Goal: Task Accomplishment & Management: Use online tool/utility

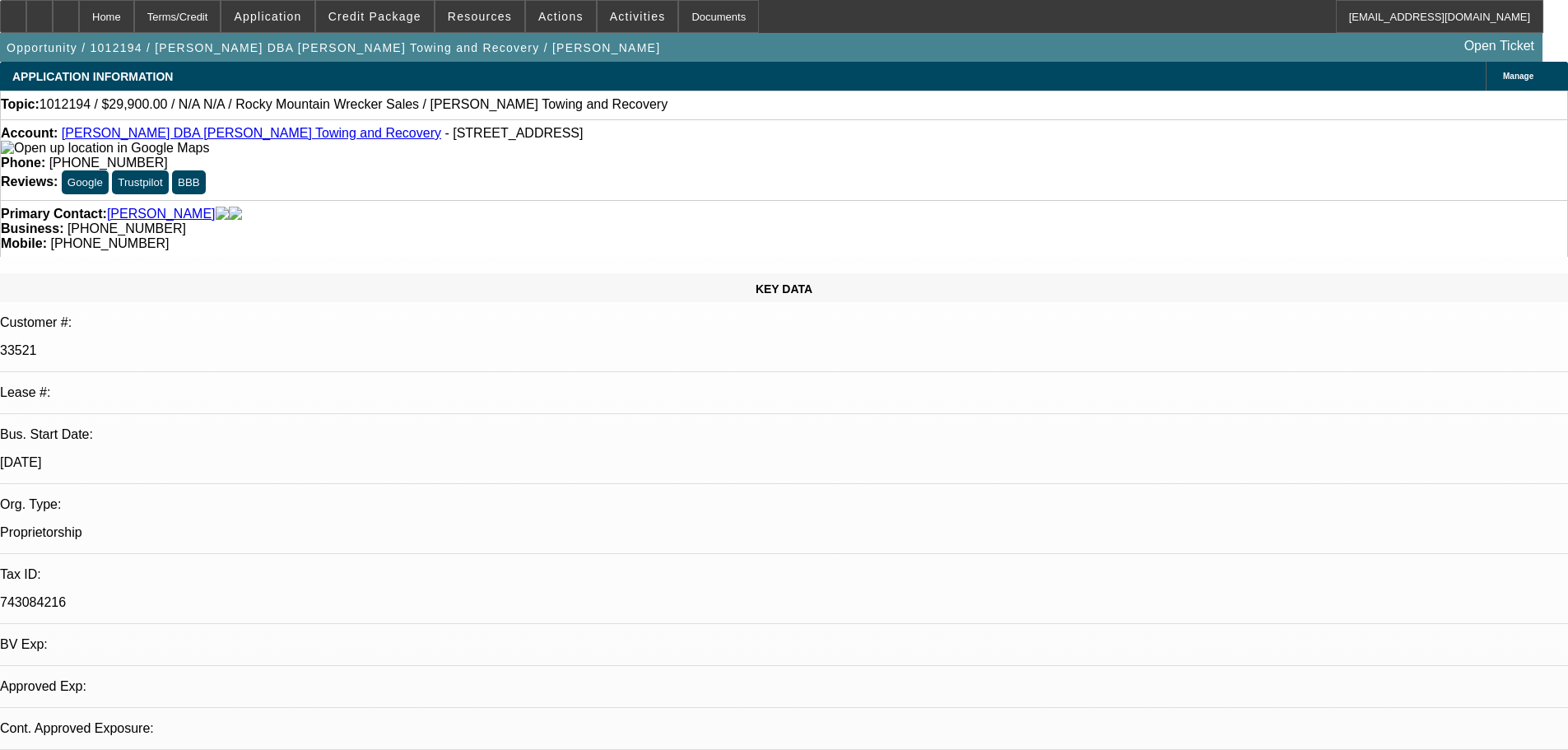
select select "0"
select select "2"
select select "0"
select select "6"
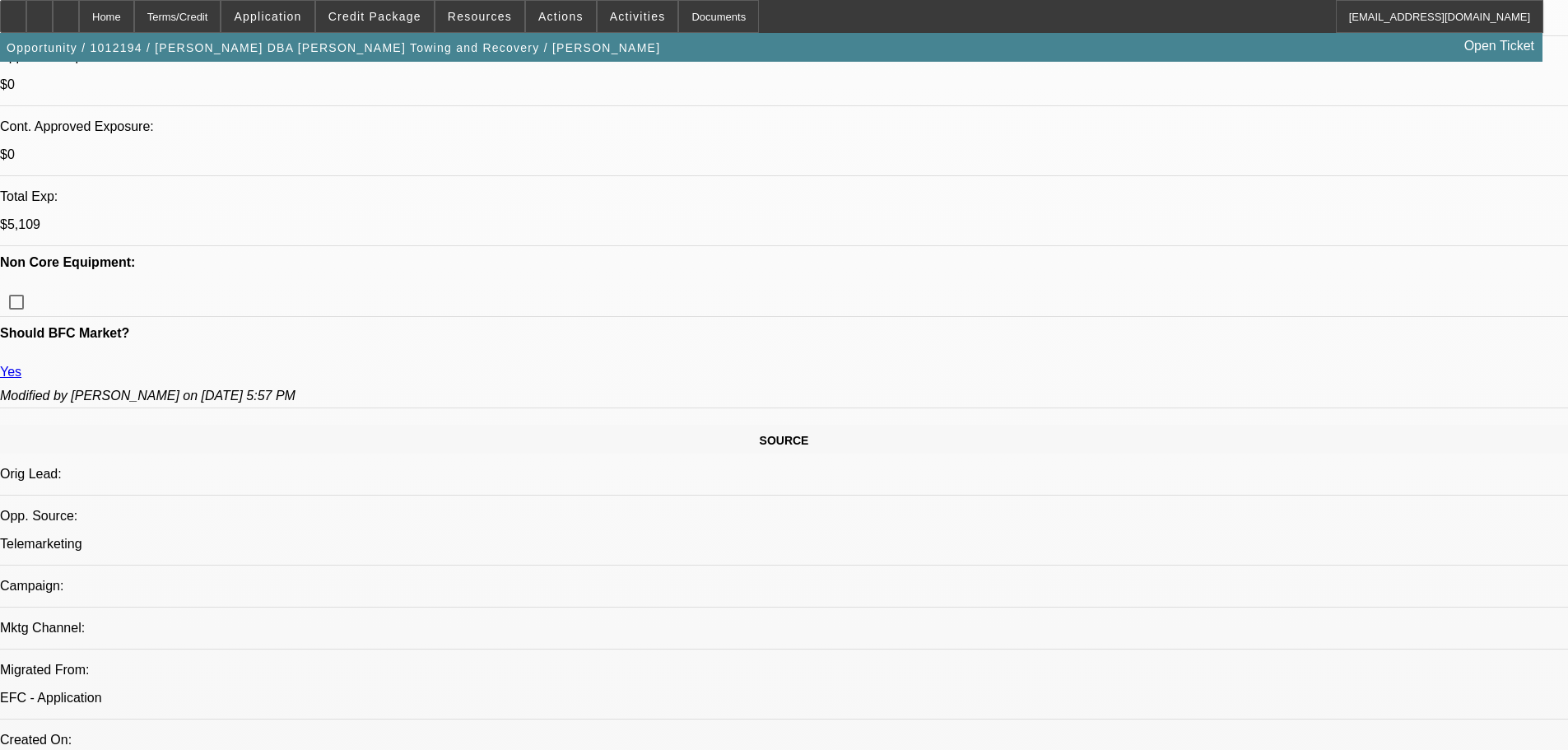
scroll to position [905, 0]
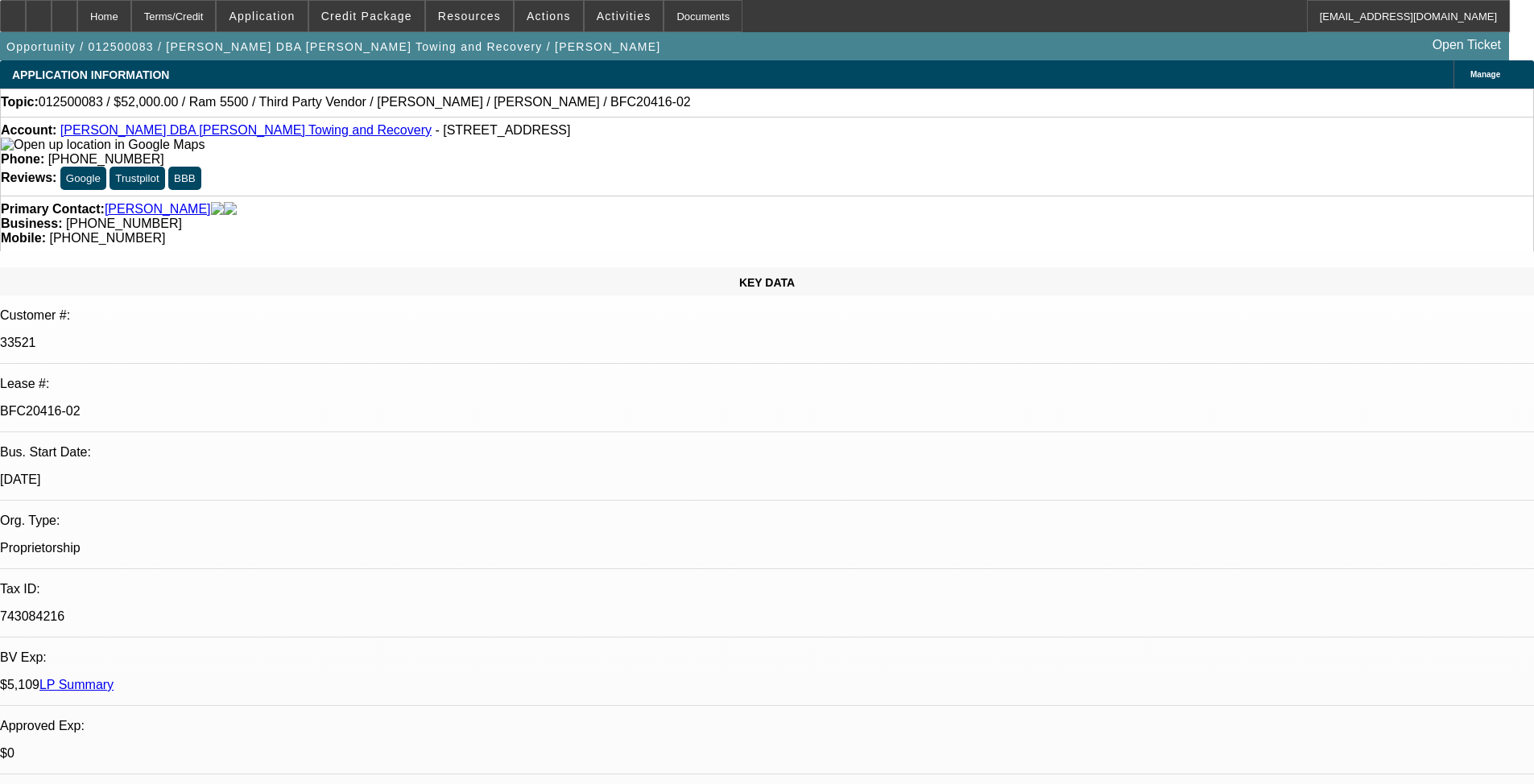
select select "0"
select select "3"
select select "0.1"
select select "4"
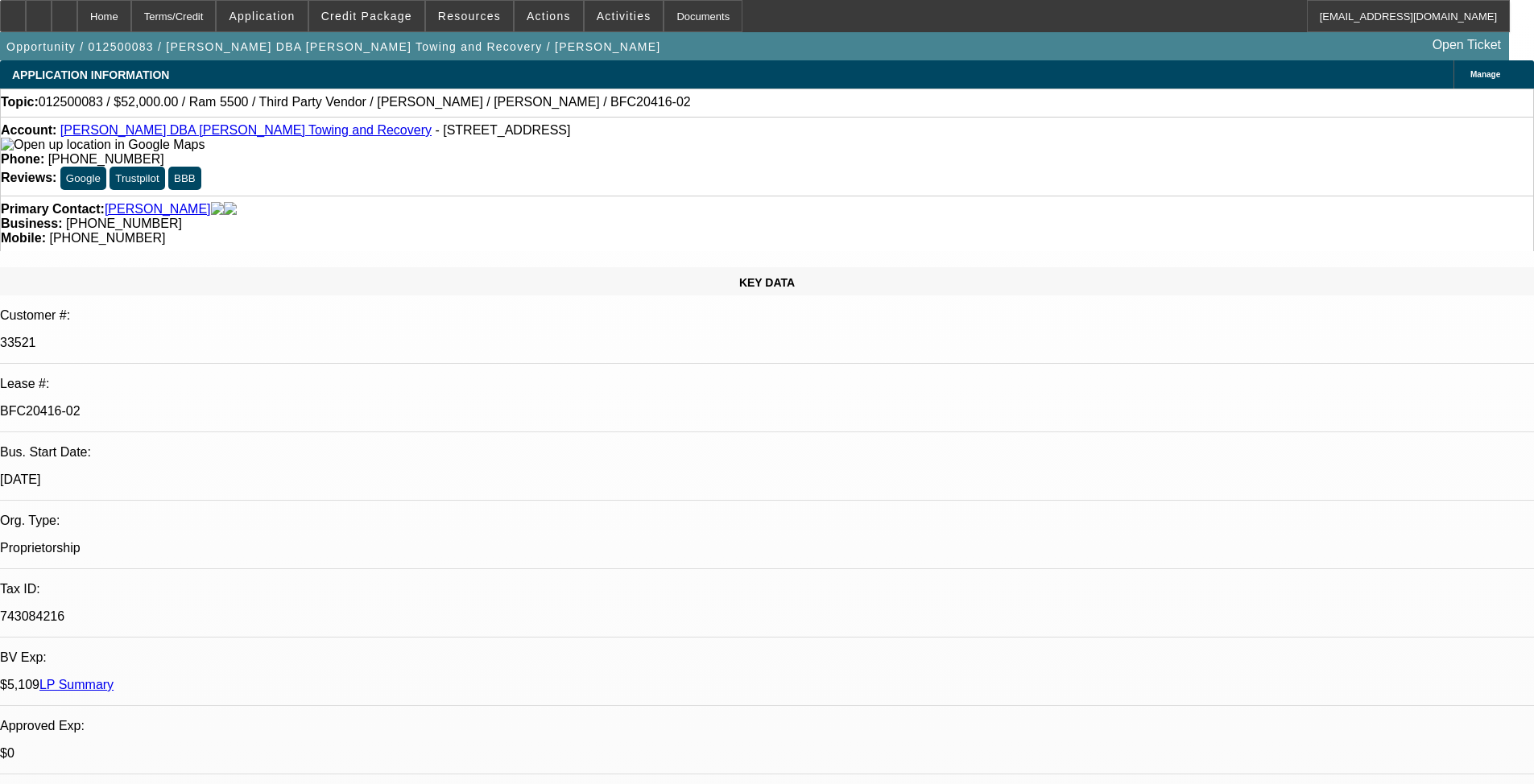
select select "0"
select select "3"
select select "0.1"
select select "4"
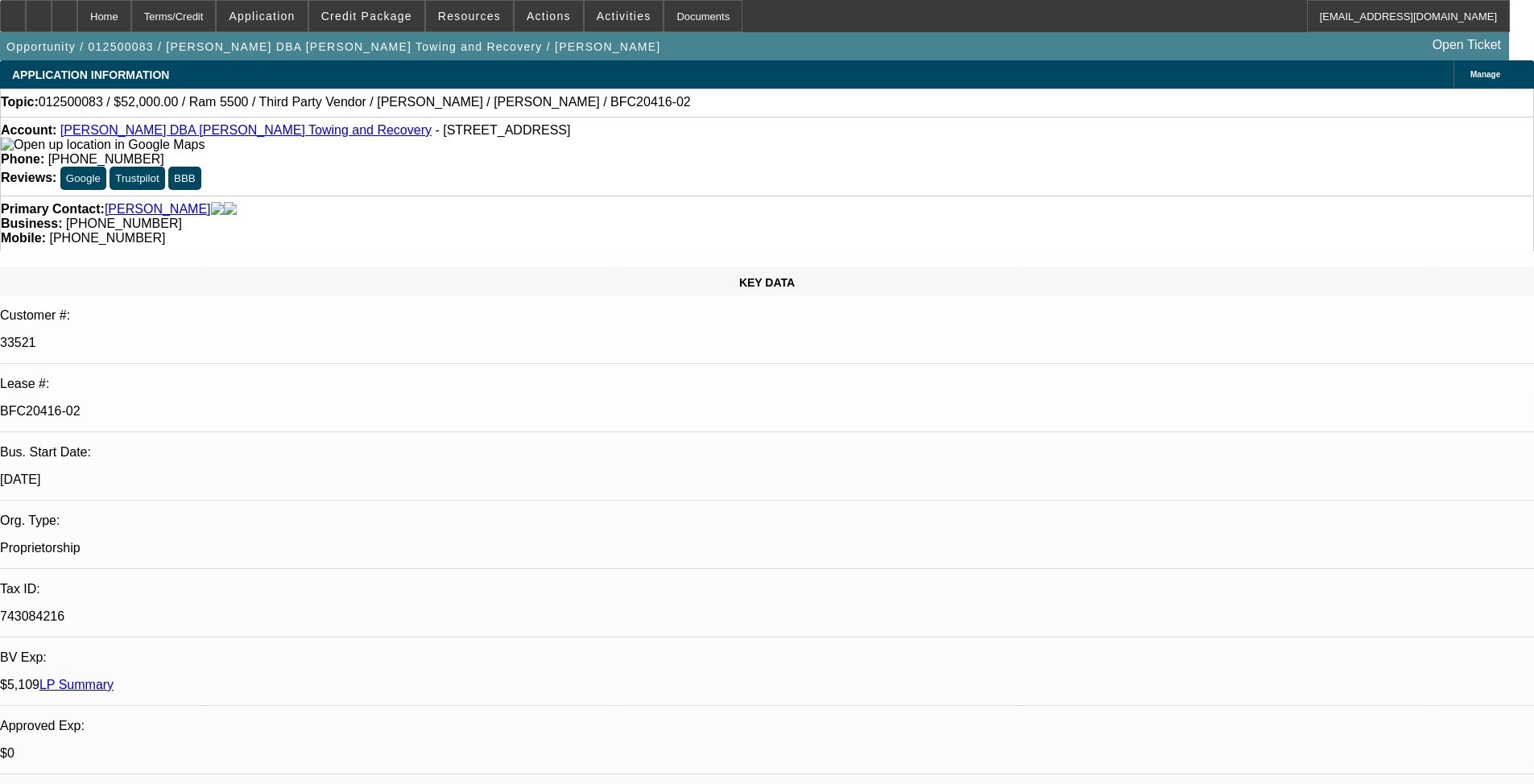
select select "0"
select select "3"
select select "0.1"
select select "4"
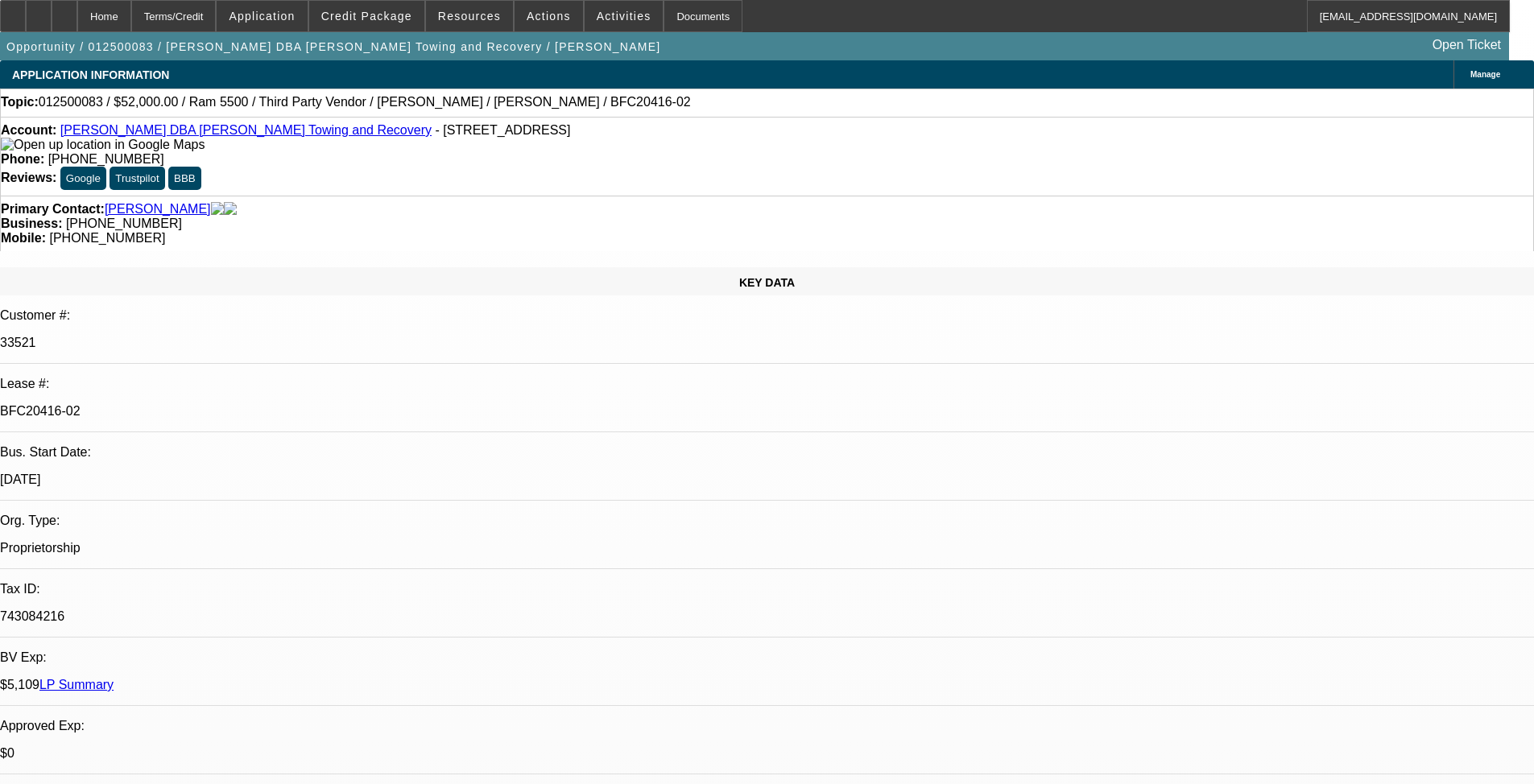
select select "0"
select select "3"
select select "0.1"
select select "4"
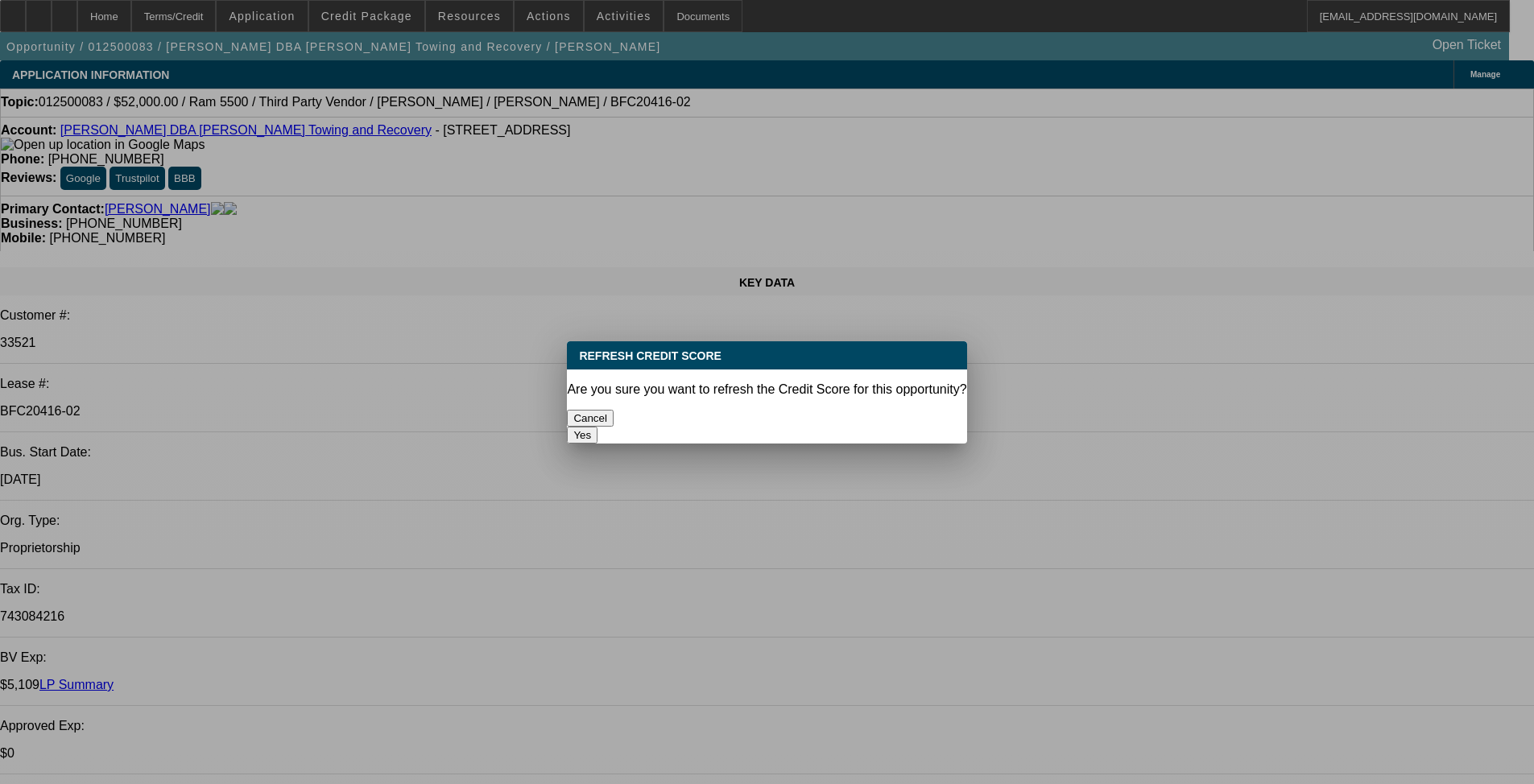
click at [598, 427] on button "Yes" at bounding box center [582, 435] width 30 height 17
